Goal: Task Accomplishment & Management: Use online tool/utility

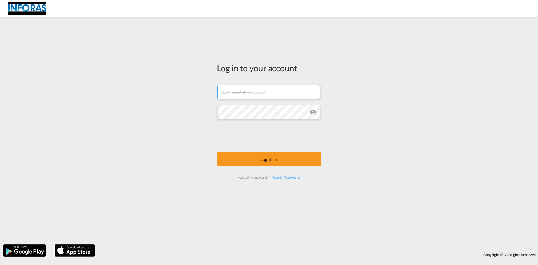
click at [250, 96] on input "text" at bounding box center [269, 92] width 103 height 14
paste input "[EMAIL_ADDRESS][DOMAIN_NAME]"
type input "[EMAIL_ADDRESS][DOMAIN_NAME]"
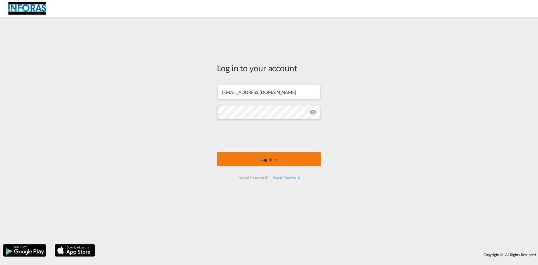
click at [273, 158] on button "Log In" at bounding box center [269, 159] width 104 height 14
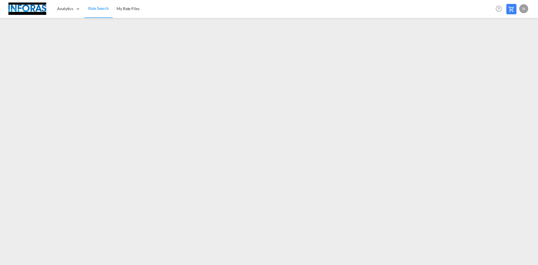
click at [522, 10] on div "N" at bounding box center [524, 8] width 9 height 9
click at [518, 44] on button "Logout" at bounding box center [517, 42] width 36 height 11
type input "[EMAIL_ADDRESS][DOMAIN_NAME]"
